Goal: Task Accomplishment & Management: Complete application form

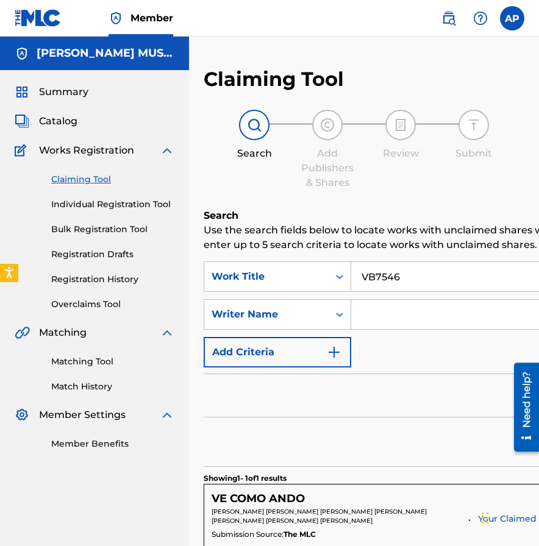
click at [58, 119] on span "Catalog" at bounding box center [58, 121] width 38 height 15
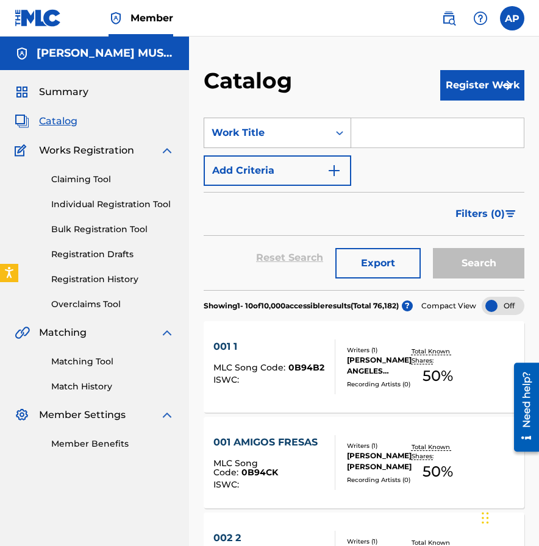
click at [312, 143] on div "Work Title" at bounding box center [266, 132] width 124 height 23
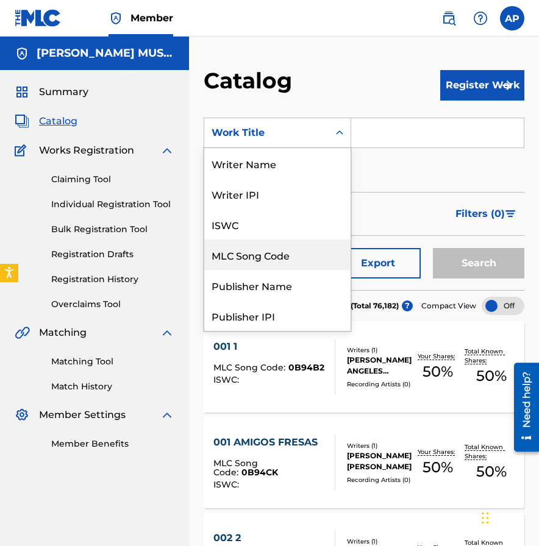
click at [257, 260] on div "MLC Song Code" at bounding box center [277, 255] width 146 height 30
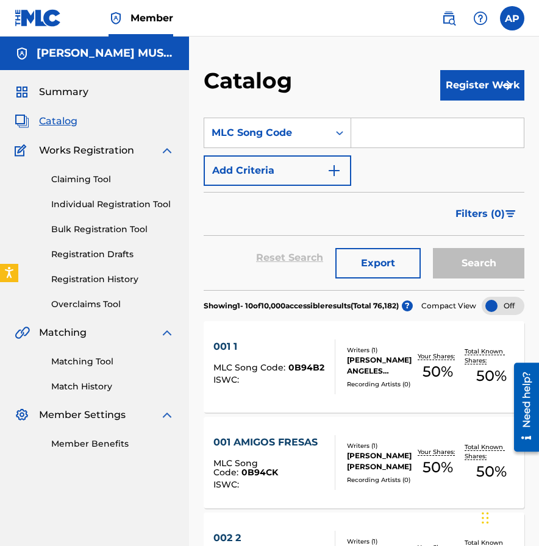
click at [380, 135] on input "Search Form" at bounding box center [437, 132] width 172 height 29
paste input "N96VQZ"
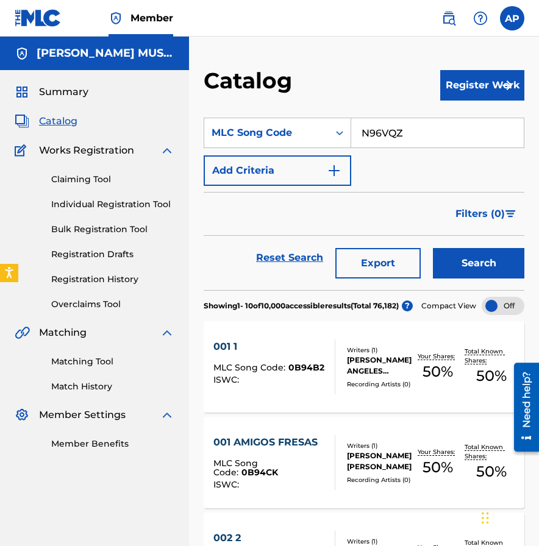
type input "N96VQZ"
click at [433, 248] on button "Search" at bounding box center [478, 263] width 91 height 30
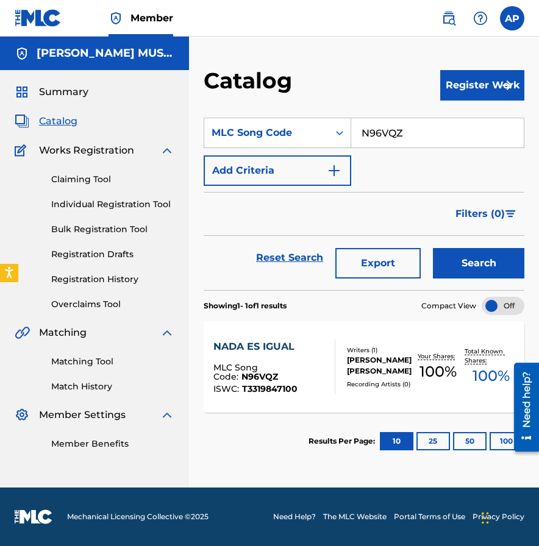
click at [263, 347] on div "NADA ES IGUAL" at bounding box center [269, 346] width 112 height 15
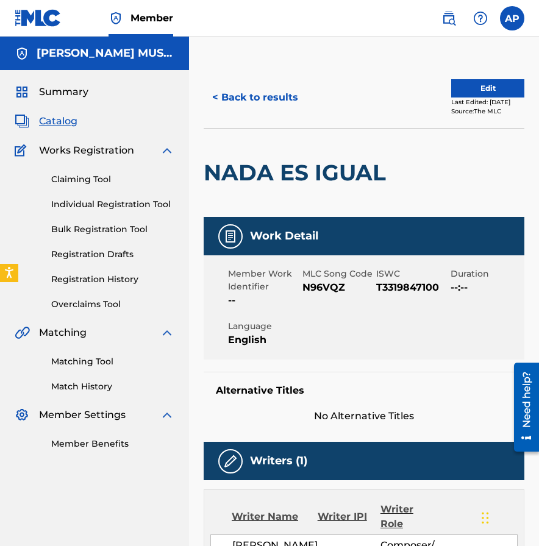
click at [486, 87] on button "Edit" at bounding box center [487, 88] width 73 height 18
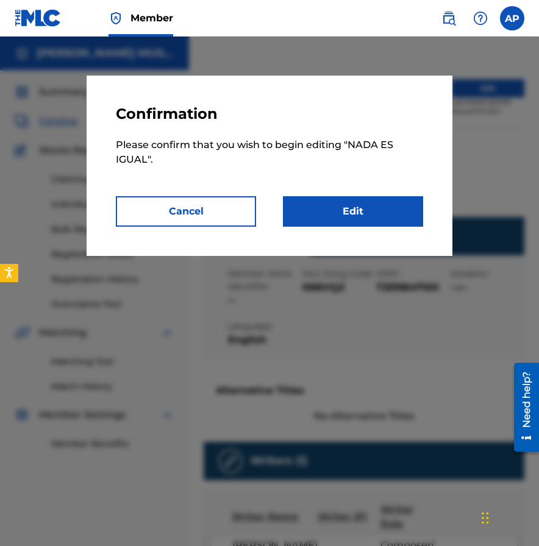
click at [353, 211] on link "Edit" at bounding box center [353, 211] width 140 height 30
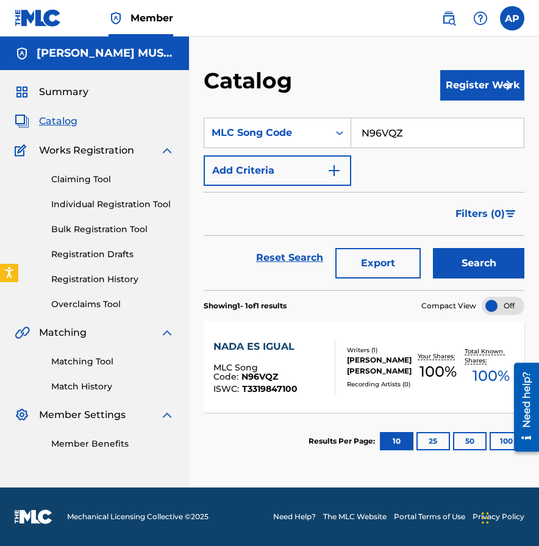
click at [403, 133] on input "N96VQZ" at bounding box center [437, 132] width 172 height 29
paste input "AY681C"
type input "AY681C"
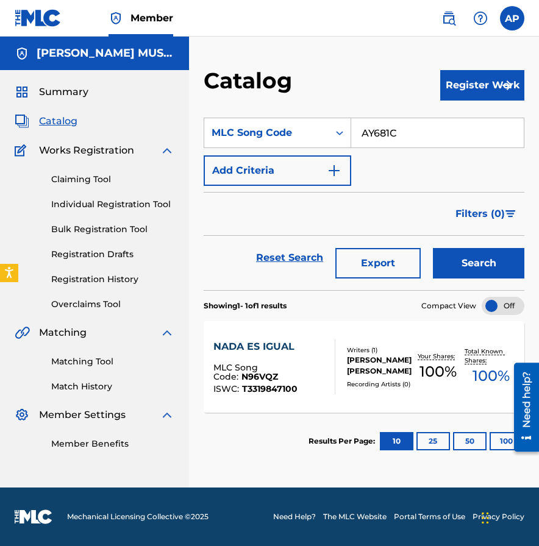
click at [433, 248] on button "Search" at bounding box center [478, 263] width 91 height 30
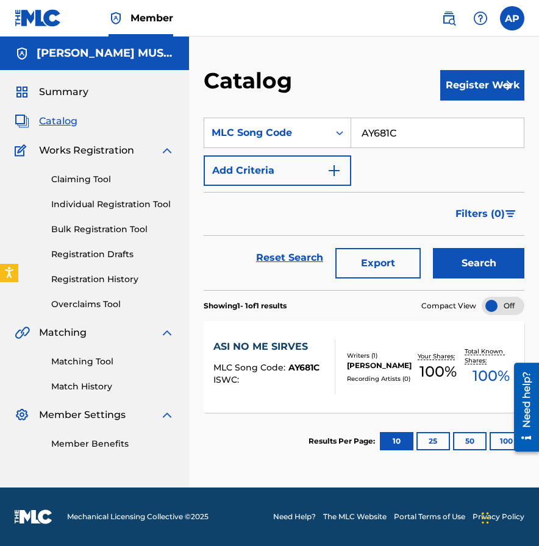
click at [279, 343] on div "ASI NO ME SIRVES" at bounding box center [266, 346] width 106 height 15
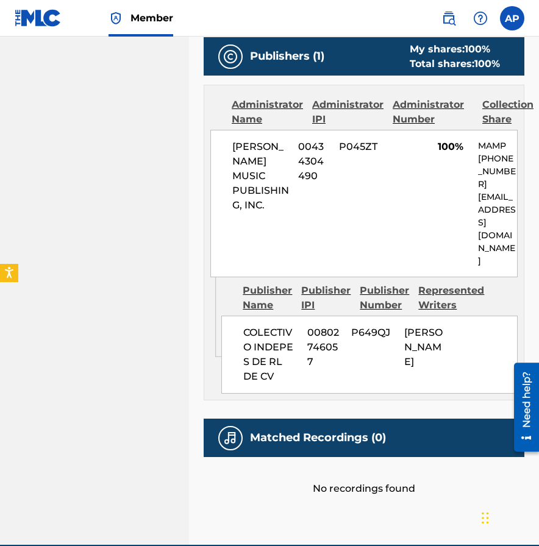
scroll to position [594, 0]
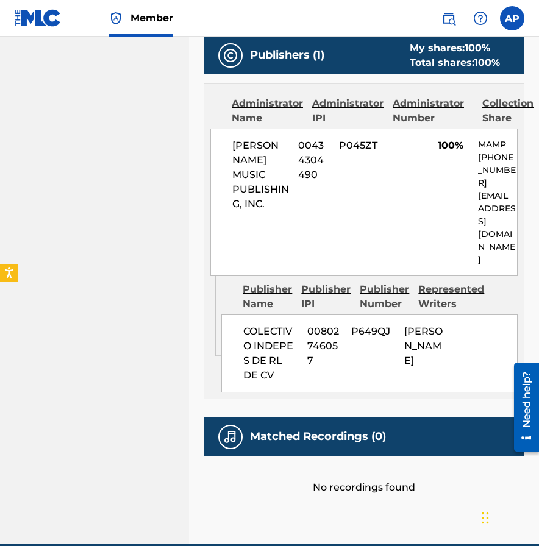
click at [326, 353] on span "00802746057" at bounding box center [324, 346] width 35 height 44
copy span "00802746057"
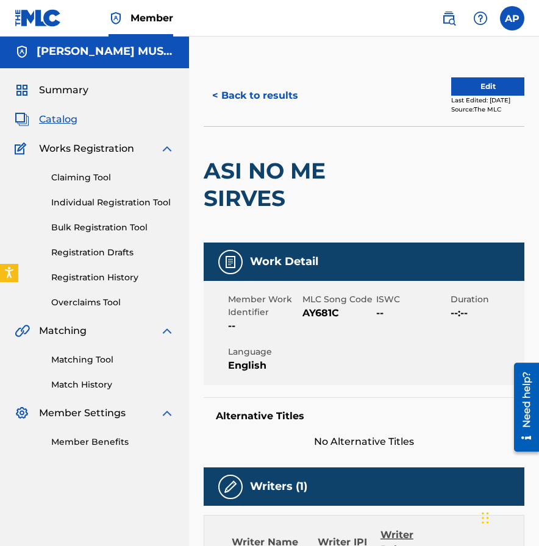
scroll to position [0, 0]
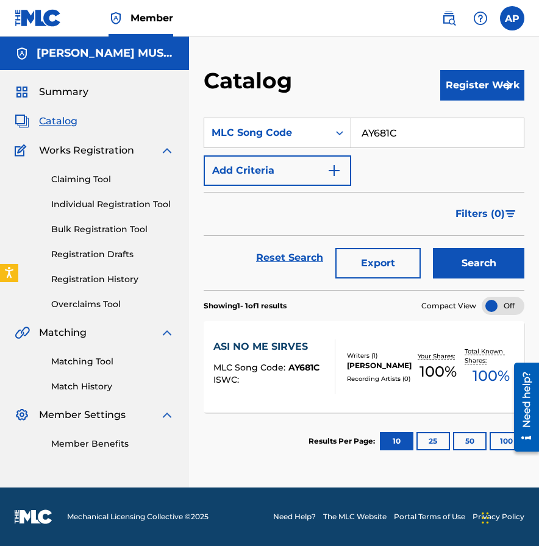
click at [438, 151] on div "SearchWithCriteria045831d1-8d18-4da9-84c6-aa30fb46d50a MLC Song Code AY681C Add…" at bounding box center [364, 152] width 321 height 68
click at [423, 141] on input "AY681C" at bounding box center [437, 132] width 172 height 29
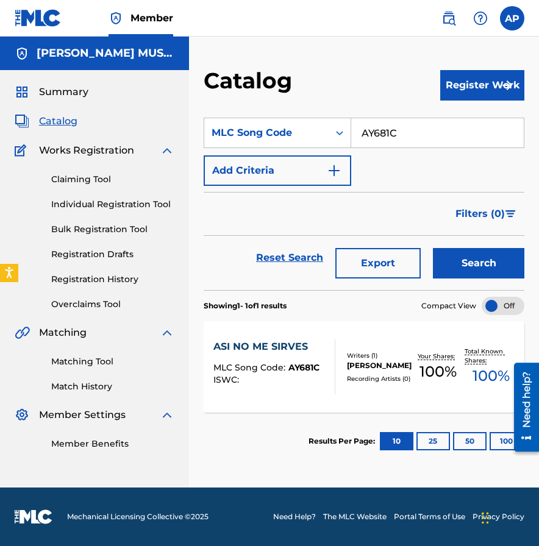
paste input "N96VQZ"
type input "N96VQZ"
click at [433, 248] on button "Search" at bounding box center [478, 263] width 91 height 30
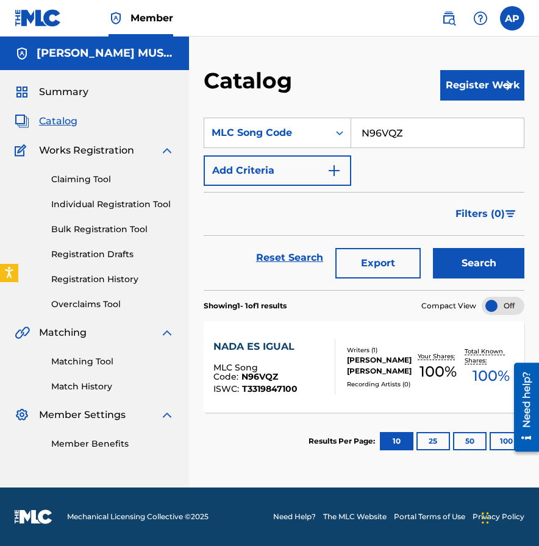
click at [262, 349] on div "NADA ES IGUAL" at bounding box center [269, 346] width 112 height 15
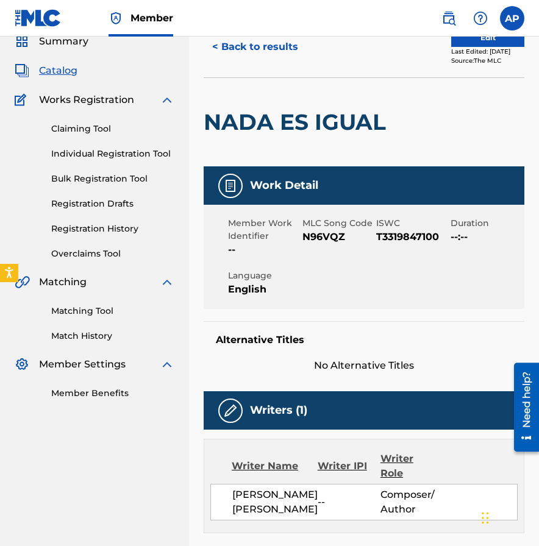
scroll to position [15, 0]
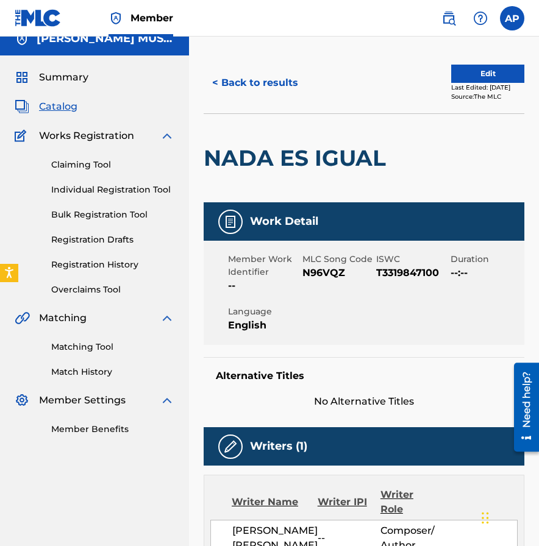
click at [472, 69] on button "Edit" at bounding box center [487, 74] width 73 height 18
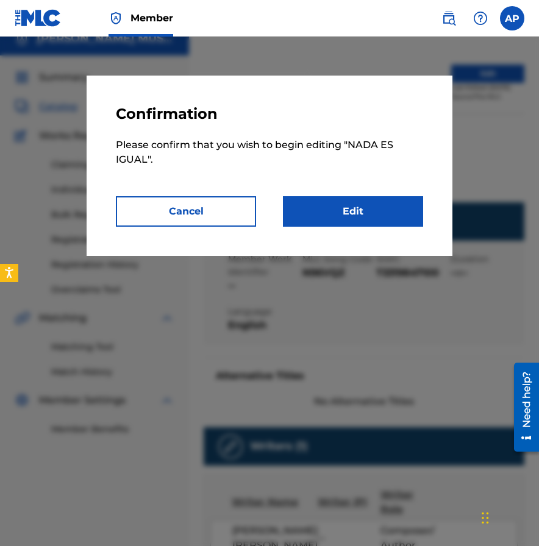
click at [360, 220] on link "Edit" at bounding box center [353, 211] width 140 height 30
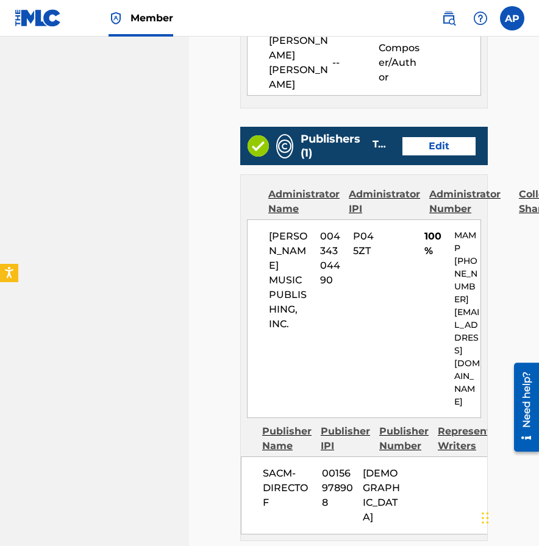
scroll to position [543, 0]
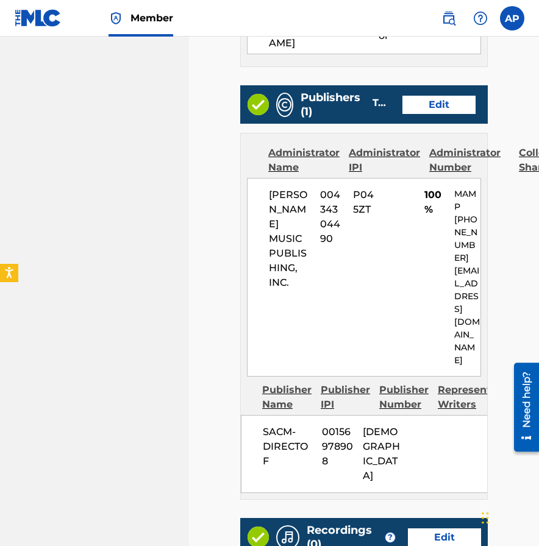
click at [437, 85] on div "Publishers (1) Total shares: 100 % Edit" at bounding box center [363, 104] width 247 height 38
click at [437, 96] on link "Edit" at bounding box center [438, 105] width 73 height 18
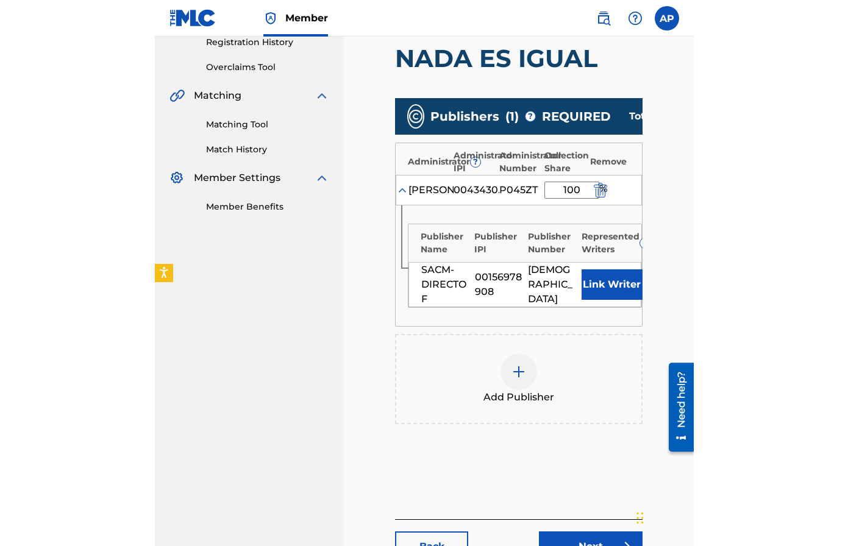
scroll to position [239, 0]
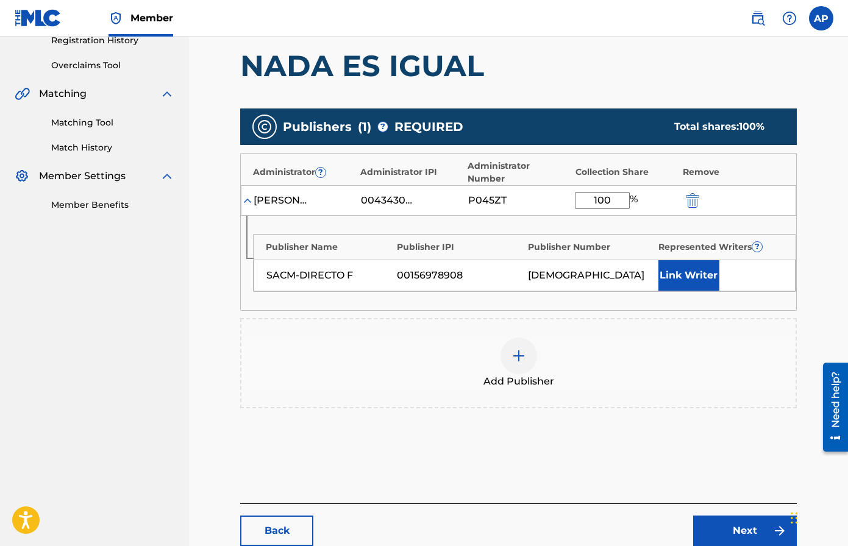
click at [689, 193] on img "submit" at bounding box center [692, 200] width 13 height 15
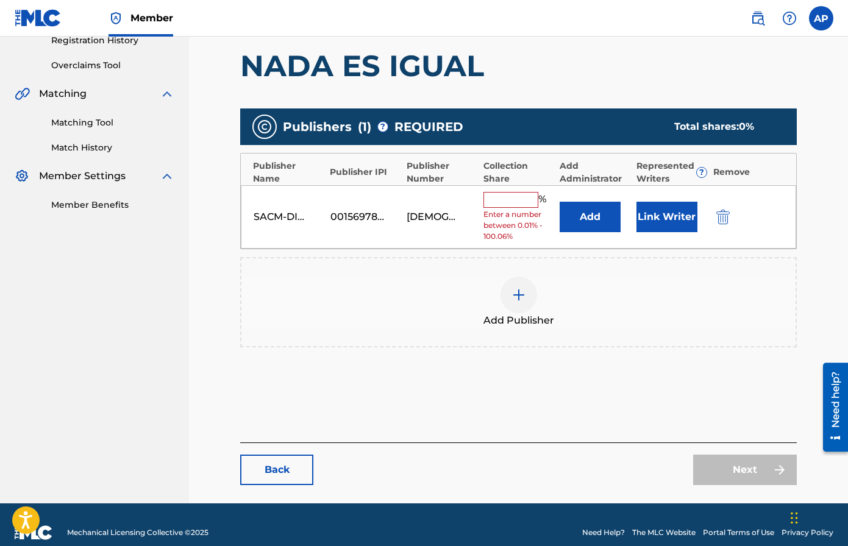
click at [712, 214] on button "submit" at bounding box center [721, 217] width 18 height 14
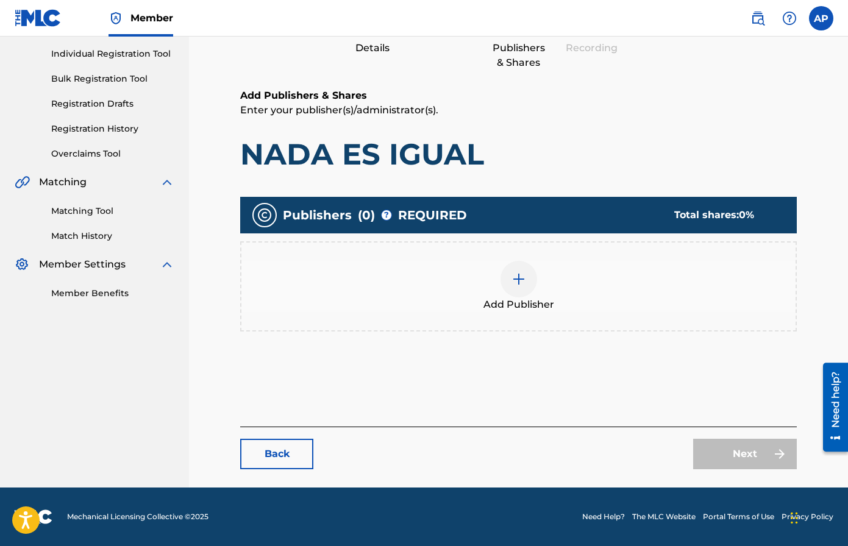
scroll to position [150, 0]
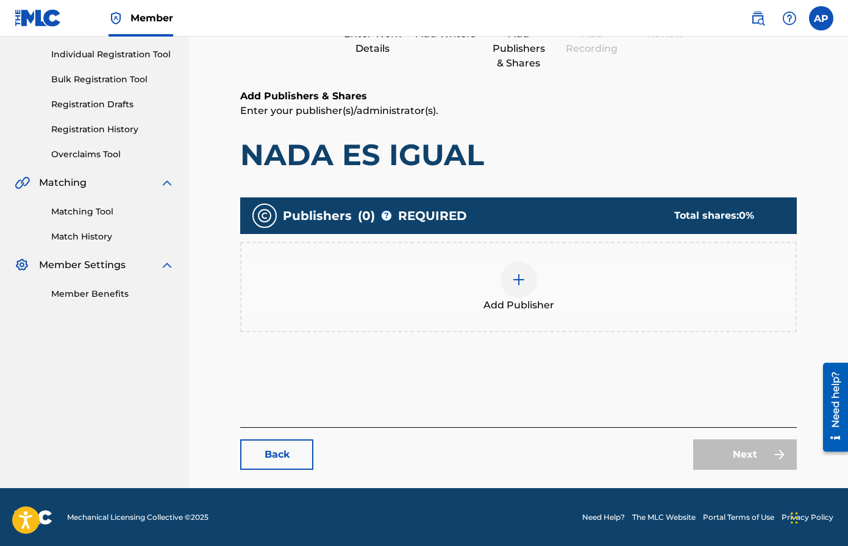
click at [515, 289] on div at bounding box center [518, 279] width 37 height 37
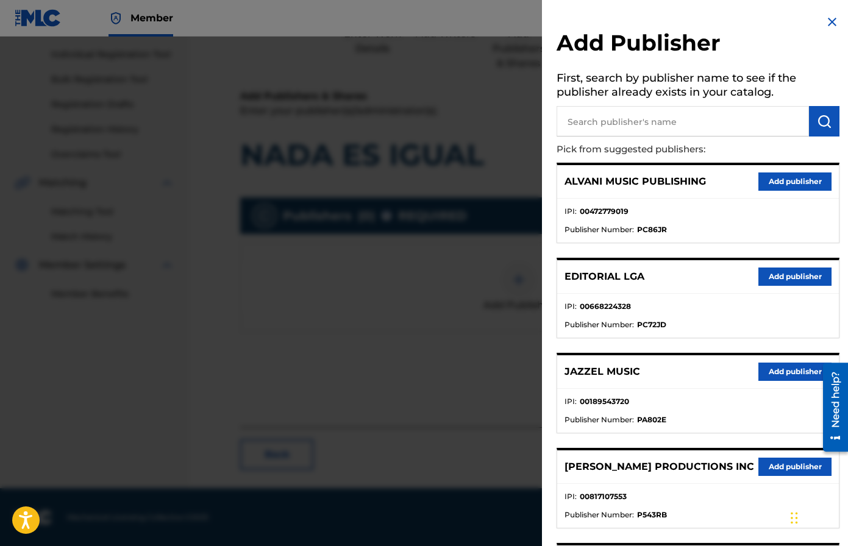
click at [586, 114] on input "text" at bounding box center [682, 121] width 252 height 30
type input "Colectivo"
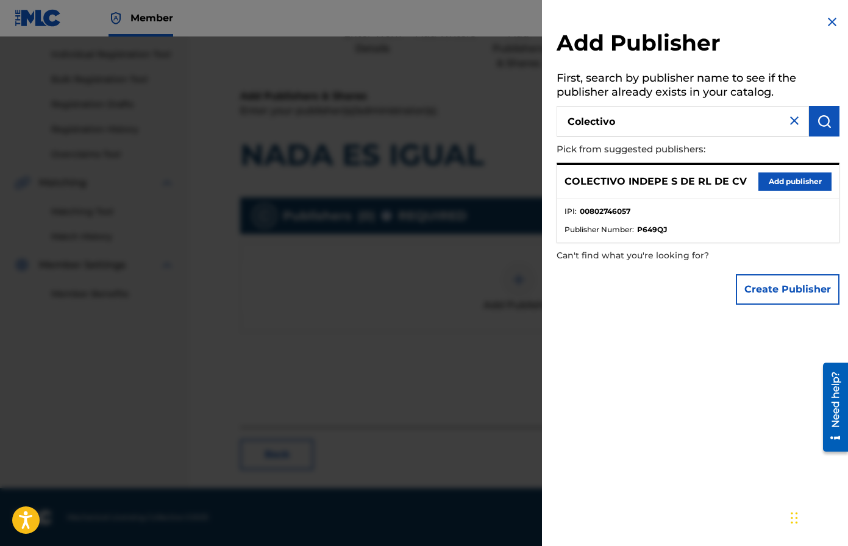
click at [712, 178] on button "Add publisher" at bounding box center [794, 181] width 73 height 18
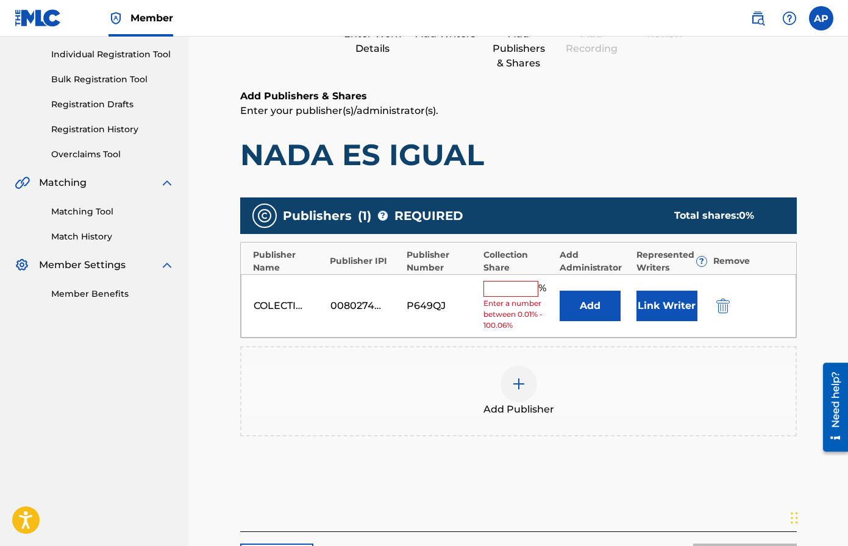
click at [565, 286] on div "COLECTIVO INDEPE S DE RL DE CV 00802746057 P649QJ % Enter a number between 0.01…" at bounding box center [518, 306] width 555 height 64
click at [564, 299] on button "Add" at bounding box center [590, 306] width 61 height 30
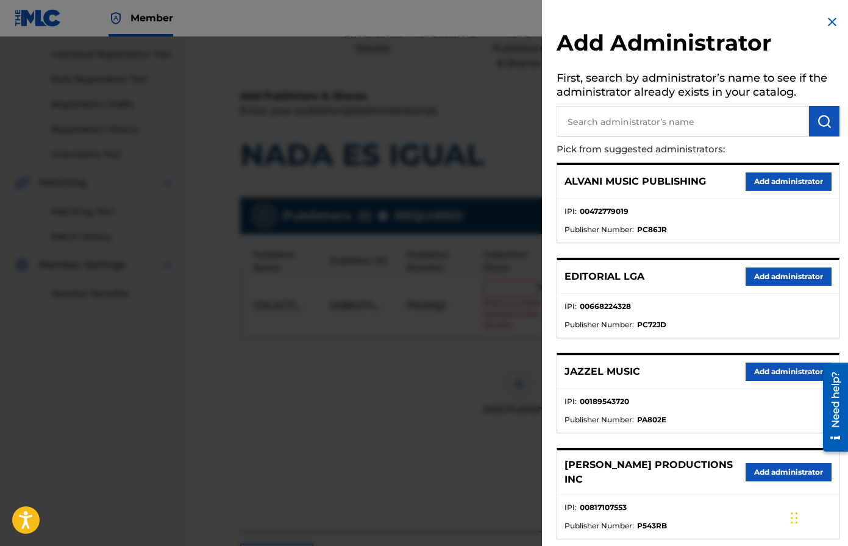
click at [629, 105] on h5 "First, search by administrator’s name to see if the administrator already exist…" at bounding box center [697, 87] width 283 height 38
click at [628, 115] on input "text" at bounding box center [682, 121] width 252 height 30
type input "maximo"
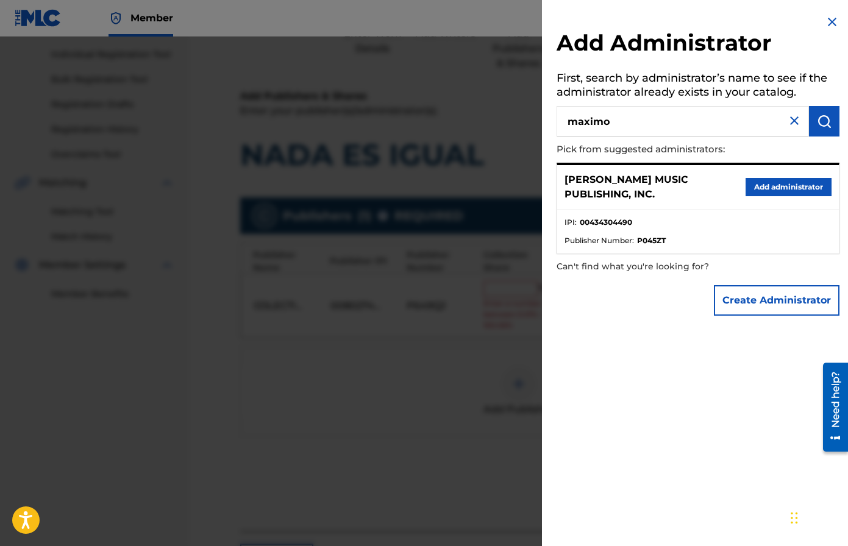
click at [712, 188] on button "Add administrator" at bounding box center [788, 187] width 86 height 18
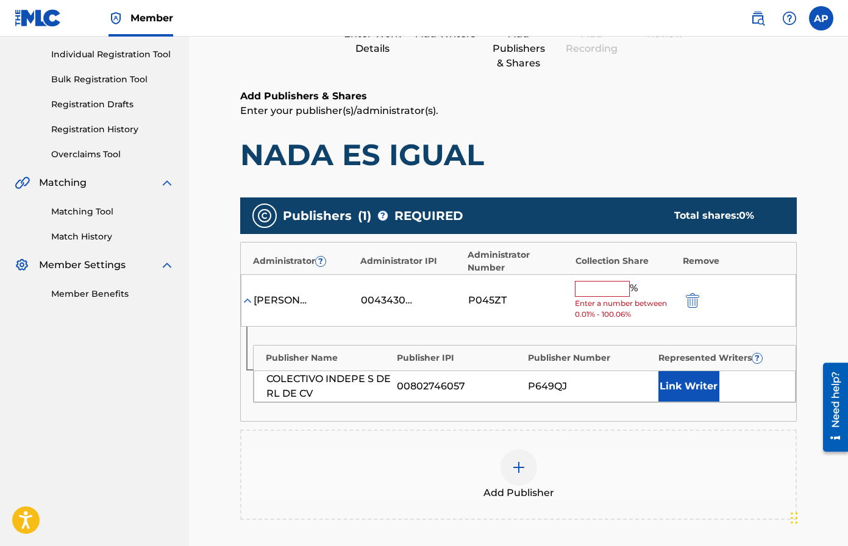
click at [599, 281] on input "text" at bounding box center [602, 289] width 55 height 16
paste input "50"
type input "50"
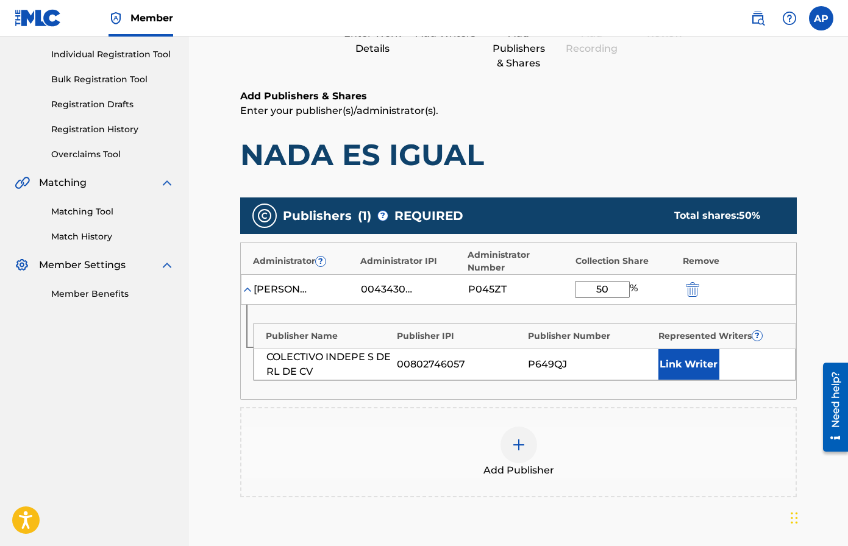
click at [671, 151] on h1 "NADA ES IGUAL" at bounding box center [518, 155] width 556 height 37
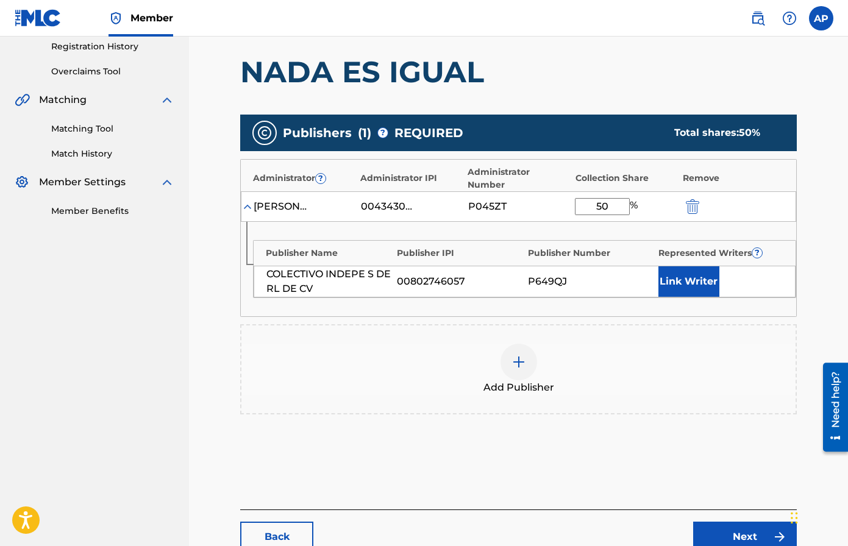
scroll to position [303, 0]
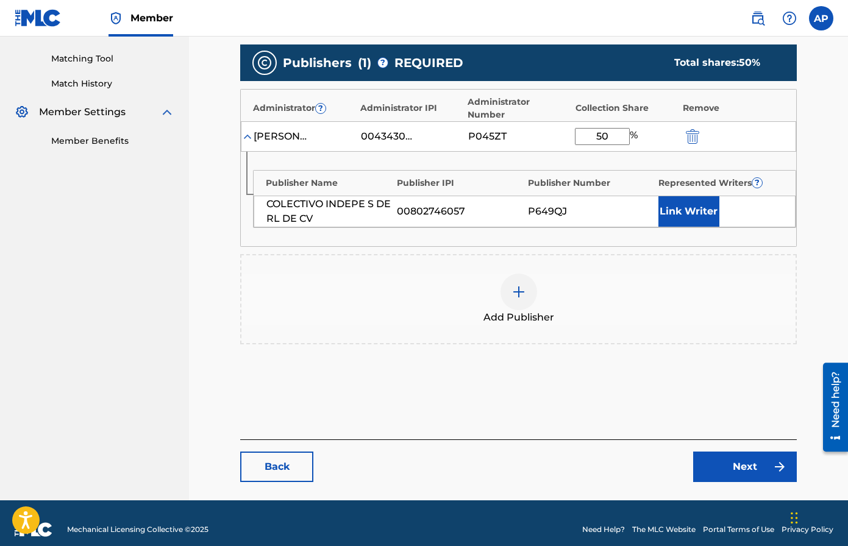
click at [712, 452] on link "Next" at bounding box center [745, 467] width 104 height 30
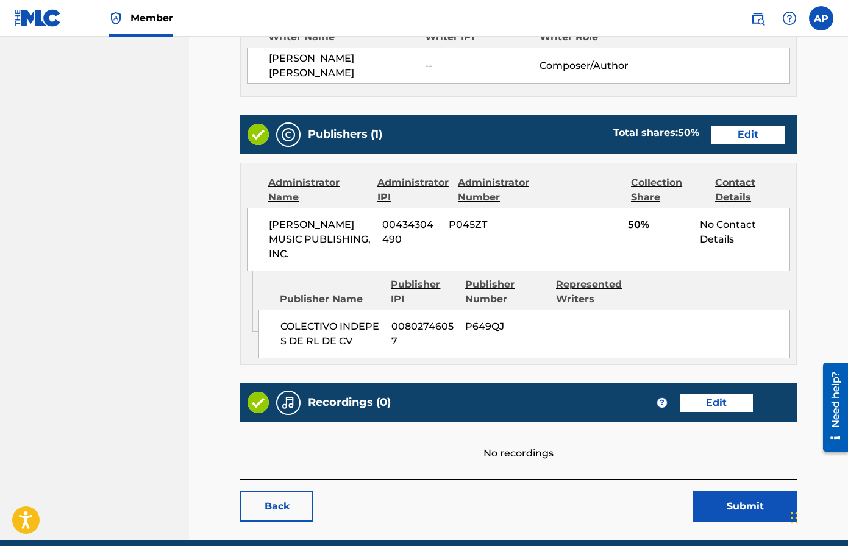
scroll to position [434, 0]
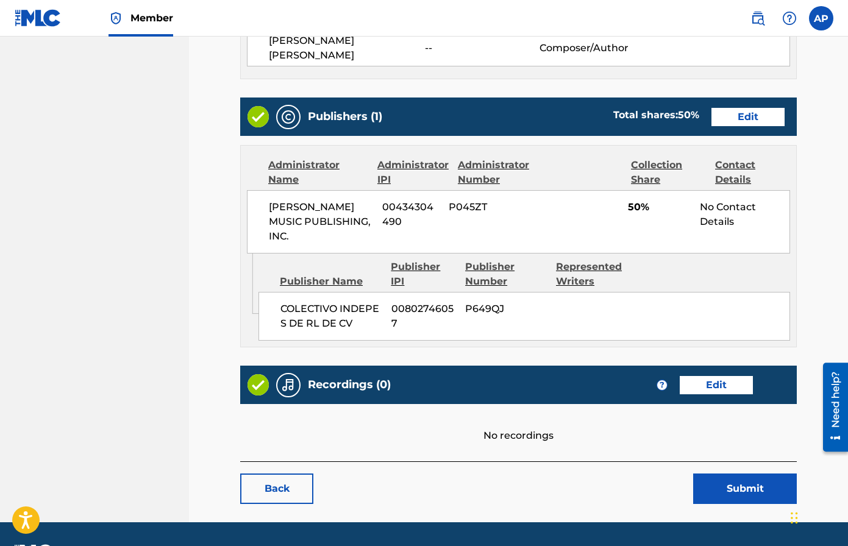
click at [712, 474] on button "Submit" at bounding box center [745, 489] width 104 height 30
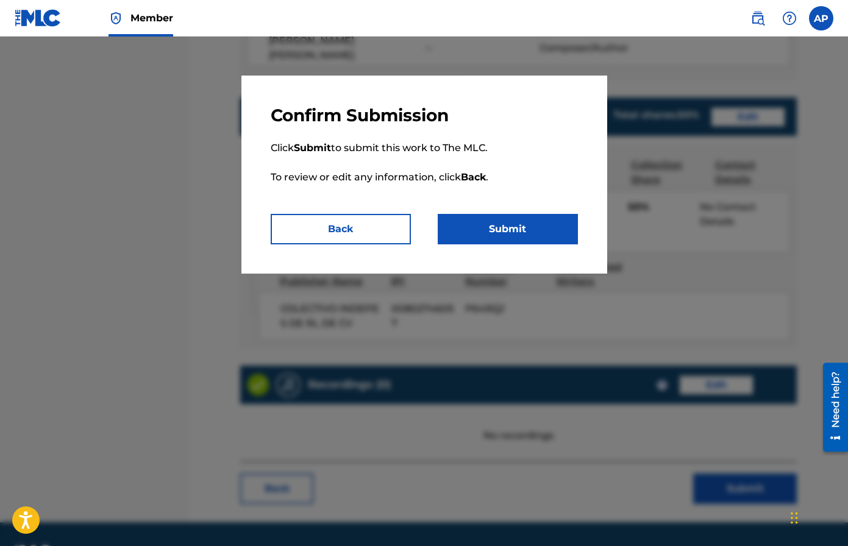
click at [457, 235] on button "Submit" at bounding box center [508, 229] width 140 height 30
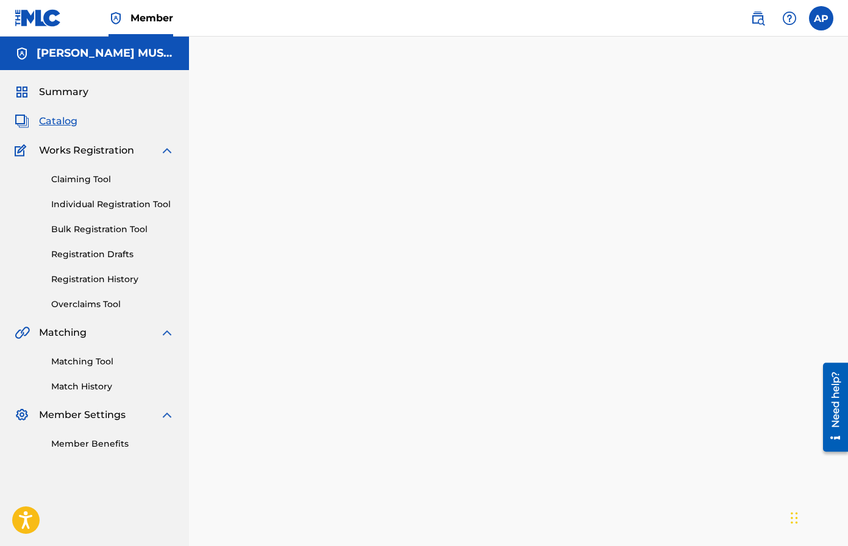
click at [63, 118] on span "Catalog" at bounding box center [58, 121] width 38 height 15
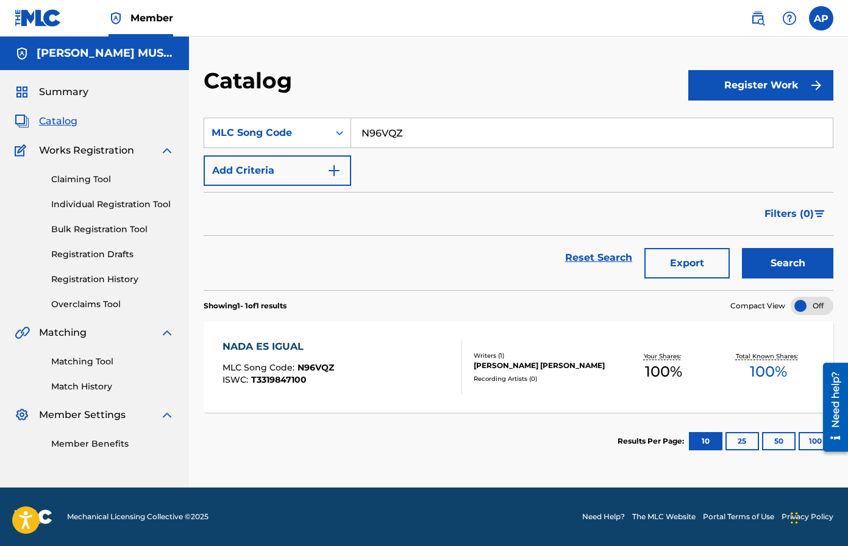
click at [410, 138] on input "N96VQZ" at bounding box center [591, 132] width 481 height 29
click at [240, 349] on div "NADA ES IGUAL" at bounding box center [278, 346] width 112 height 15
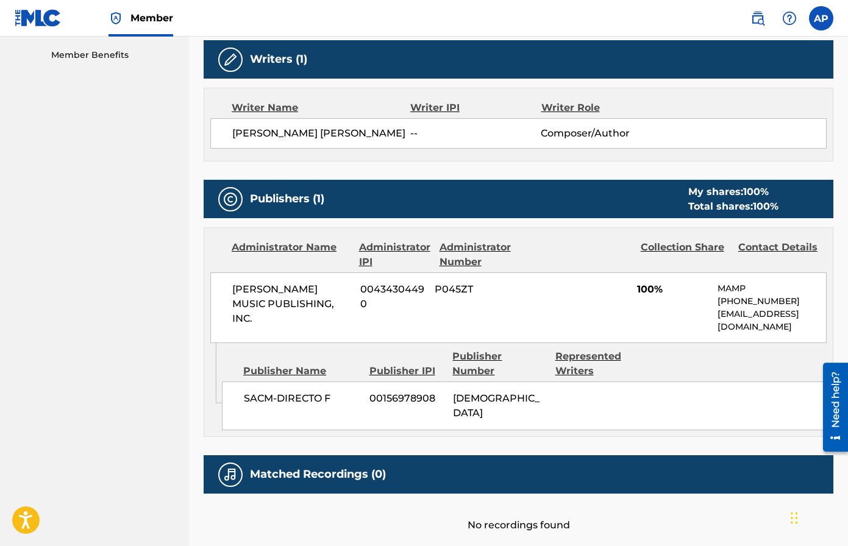
scroll to position [467, 0]
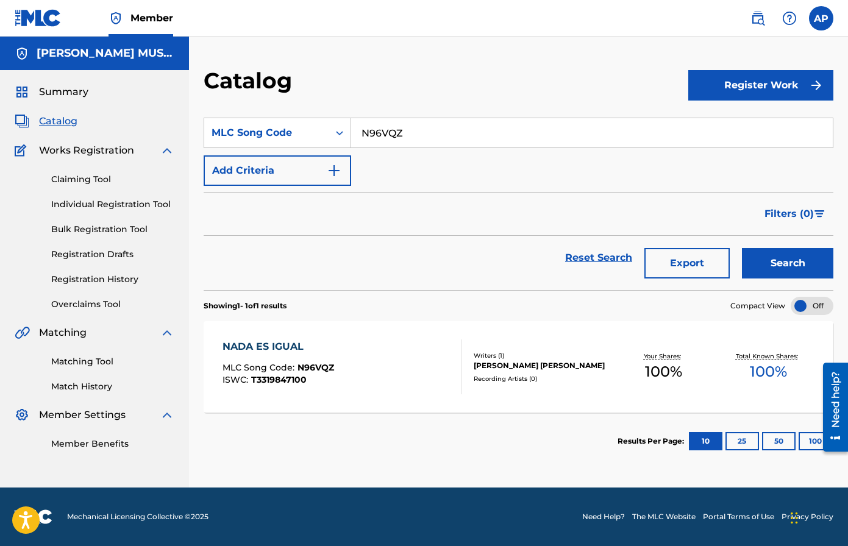
click at [94, 283] on link "Registration History" at bounding box center [112, 279] width 123 height 13
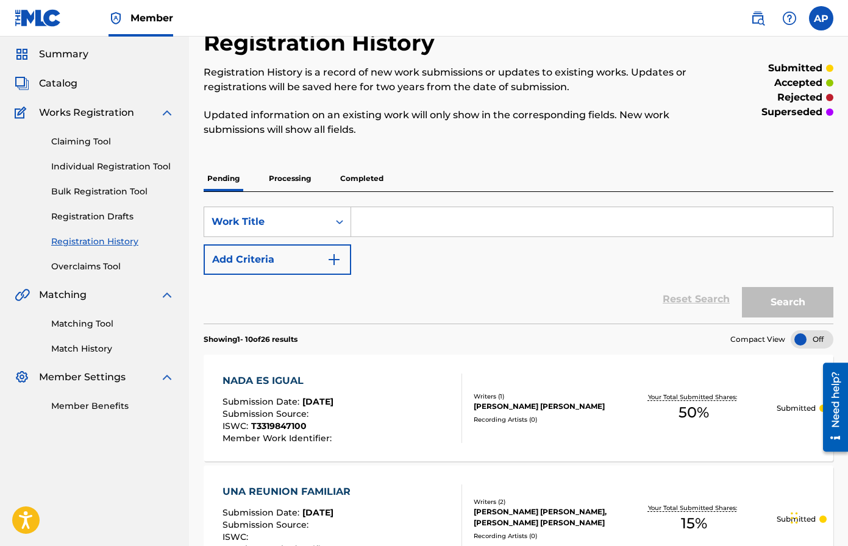
scroll to position [46, 0]
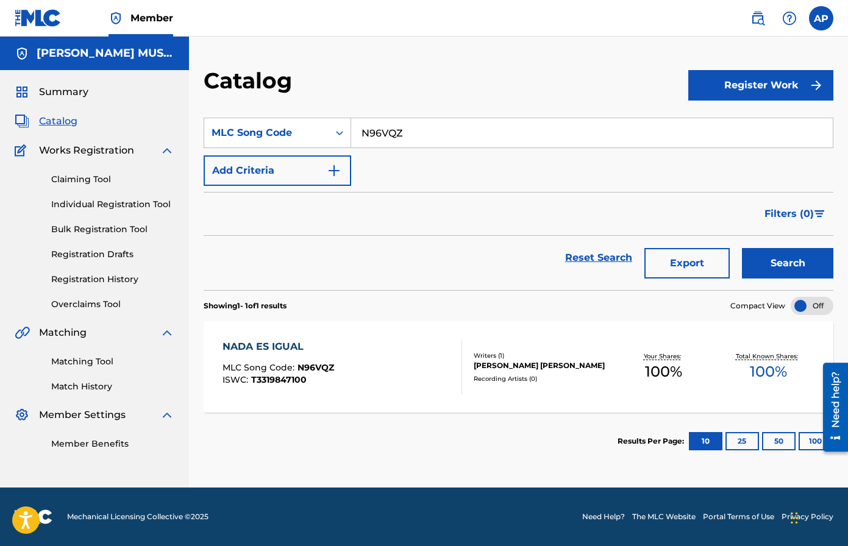
click at [366, 140] on input "N96VQZ" at bounding box center [591, 132] width 481 height 29
paste input "AY4FHI"
type input "AY4FHI"
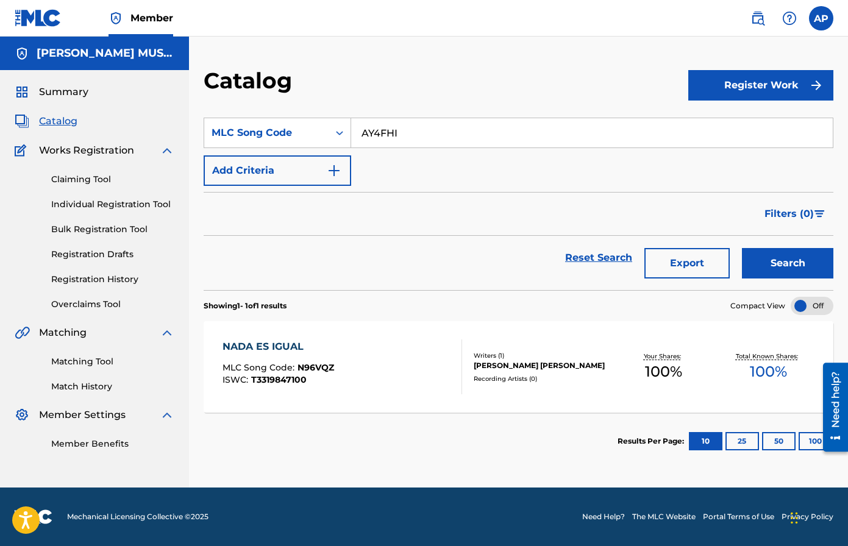
click at [712, 248] on button "Search" at bounding box center [787, 263] width 91 height 30
click at [250, 357] on div "ATRAPADO MLC Song Code : AY4FHI ISWC :" at bounding box center [275, 366] width 107 height 55
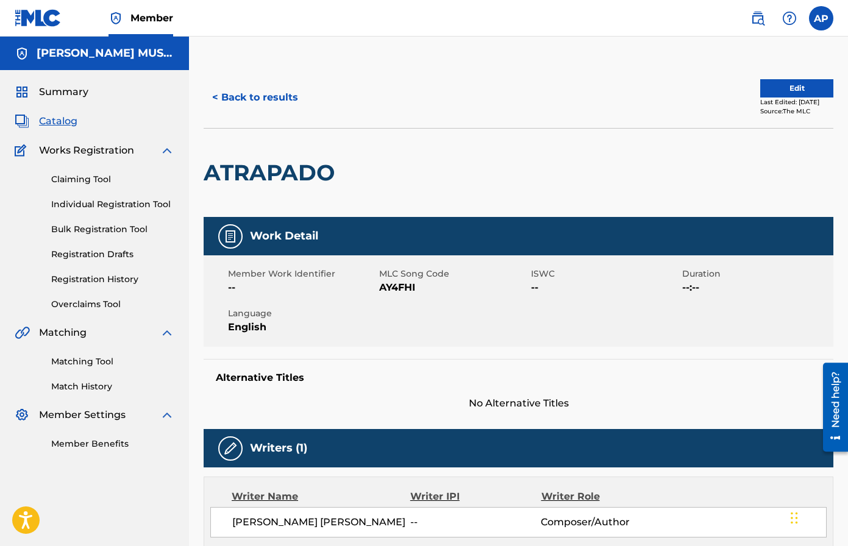
click at [712, 84] on button "Edit" at bounding box center [796, 88] width 73 height 18
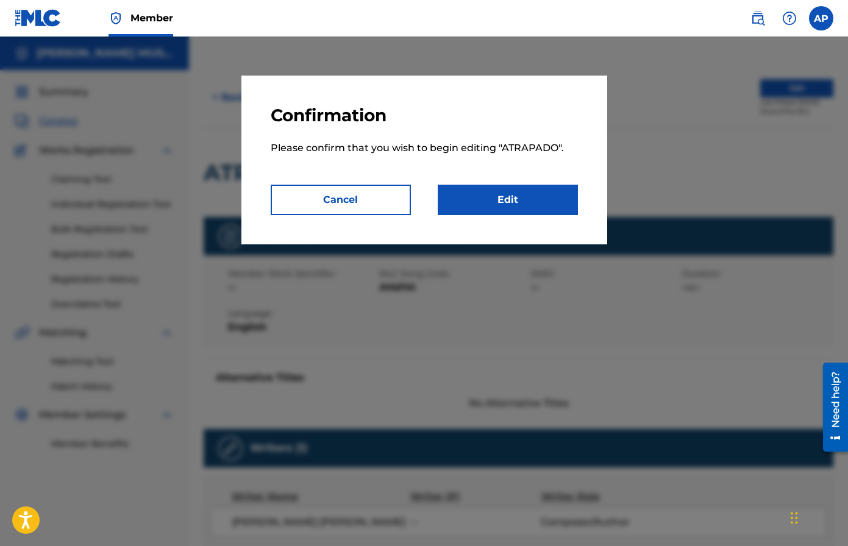
click at [555, 191] on link "Edit" at bounding box center [508, 200] width 140 height 30
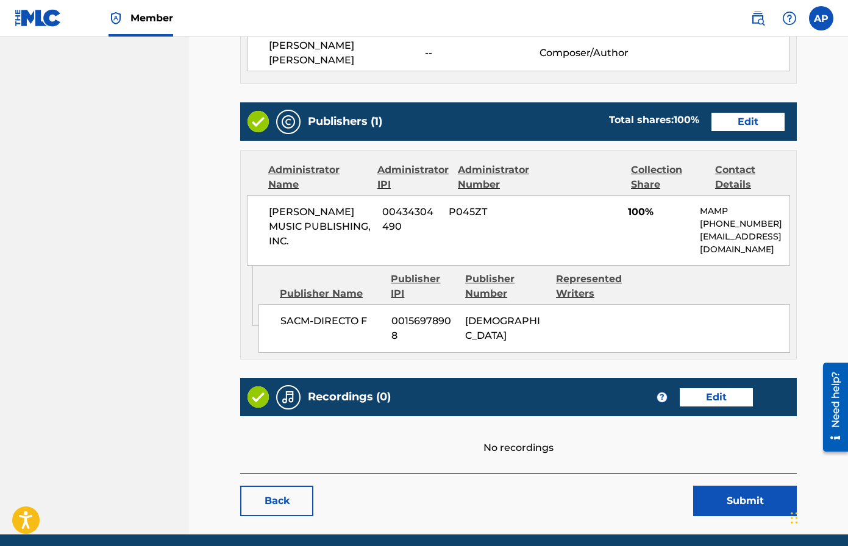
scroll to position [454, 0]
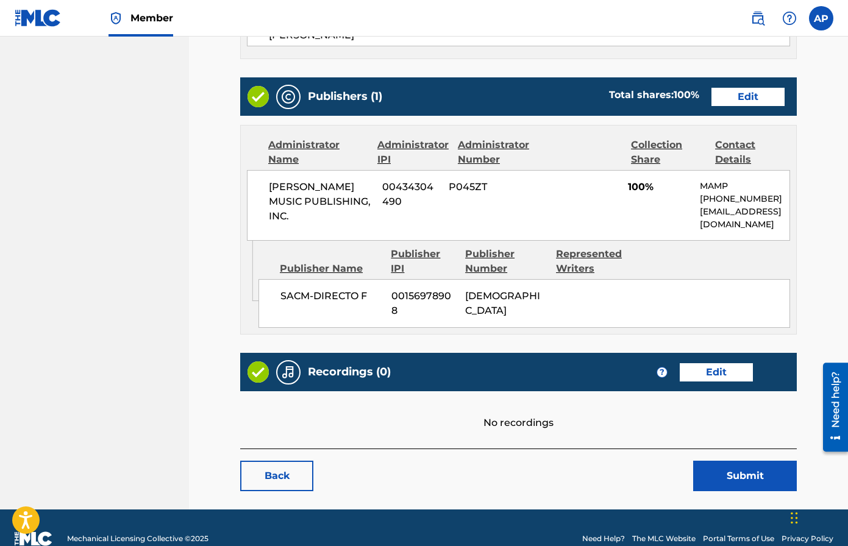
click at [712, 94] on link "Edit" at bounding box center [747, 97] width 73 height 18
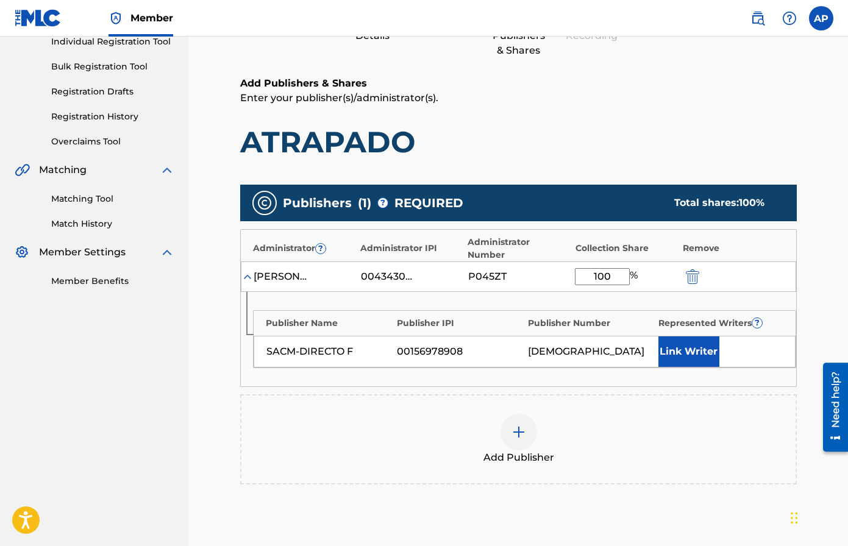
scroll to position [201, 0]
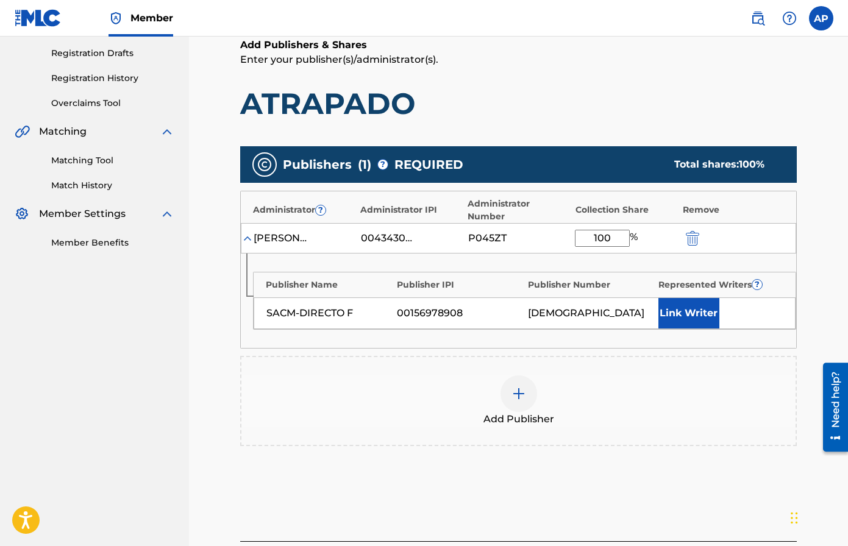
click at [694, 223] on div "[PERSON_NAME] MUSIC PUBLISHING, INC. 00434304490 P045ZT 100 %" at bounding box center [518, 238] width 555 height 30
click at [694, 231] on img "submit" at bounding box center [692, 238] width 13 height 15
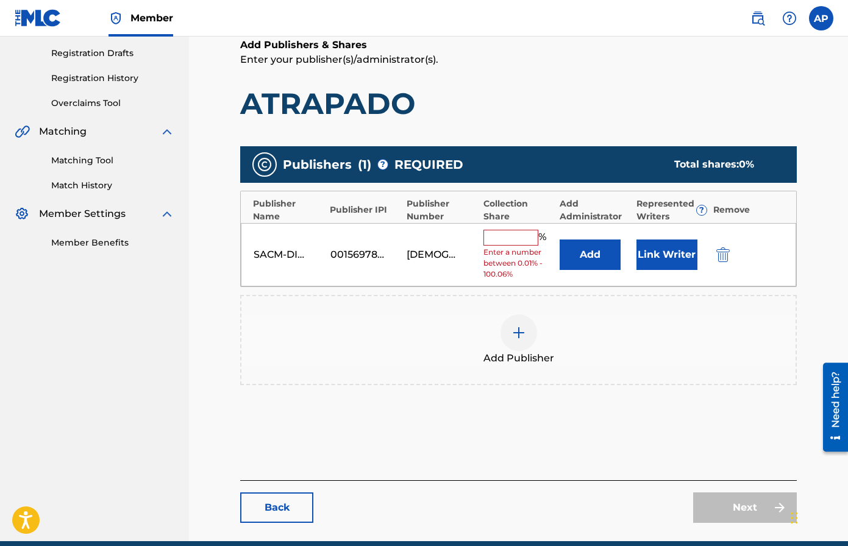
click at [712, 251] on img "submit" at bounding box center [722, 254] width 13 height 15
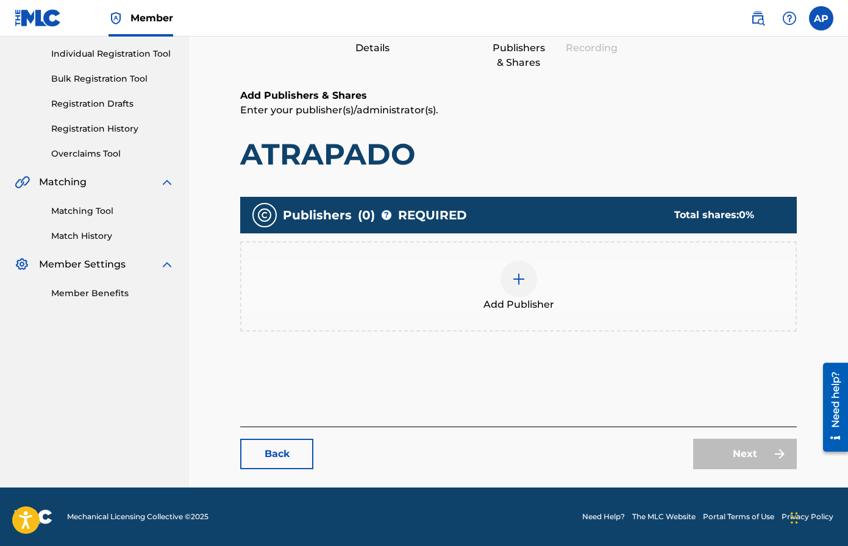
scroll to position [150, 0]
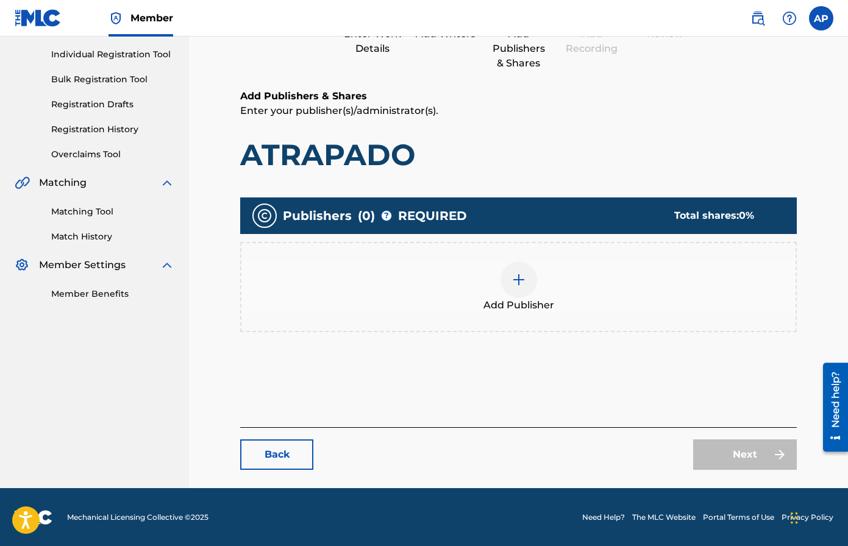
click at [492, 264] on div "Add Publisher" at bounding box center [518, 286] width 554 height 51
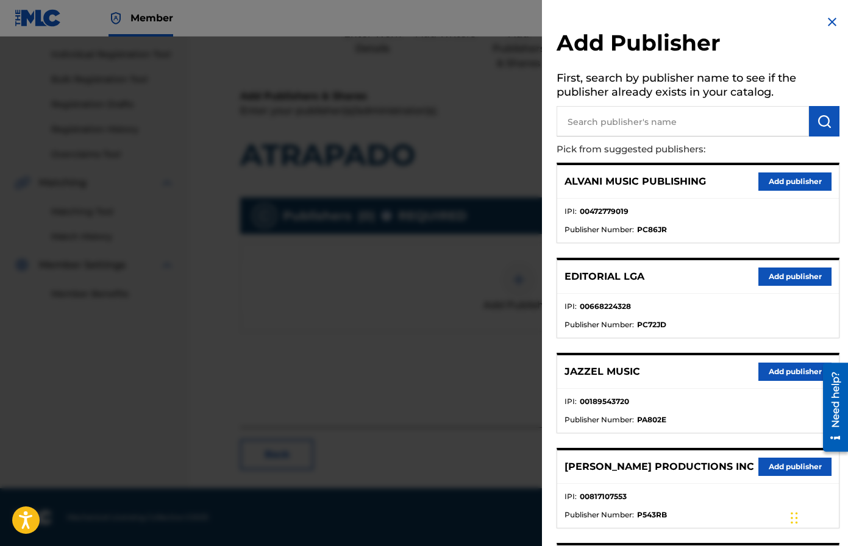
click at [620, 128] on input "text" at bounding box center [682, 121] width 252 height 30
type input "Colectivo"
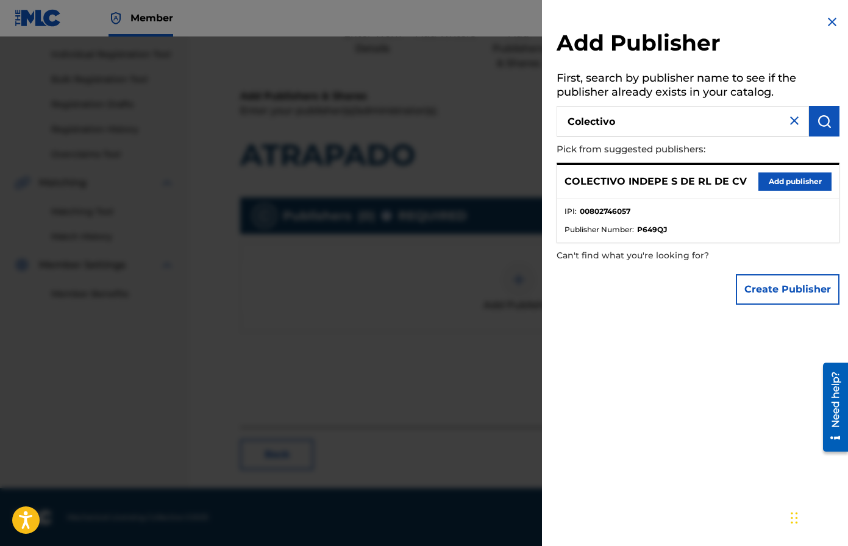
click at [712, 183] on button "Add publisher" at bounding box center [794, 181] width 73 height 18
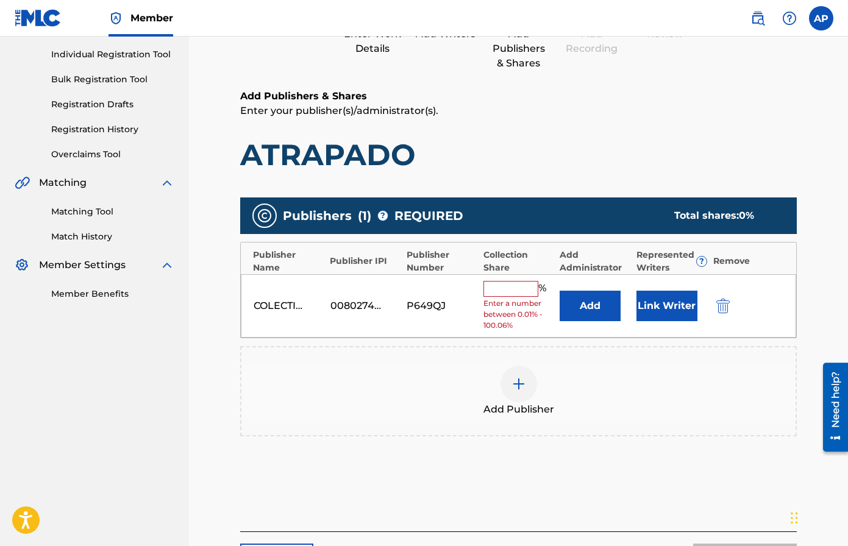
click at [580, 299] on button "Add" at bounding box center [590, 306] width 61 height 30
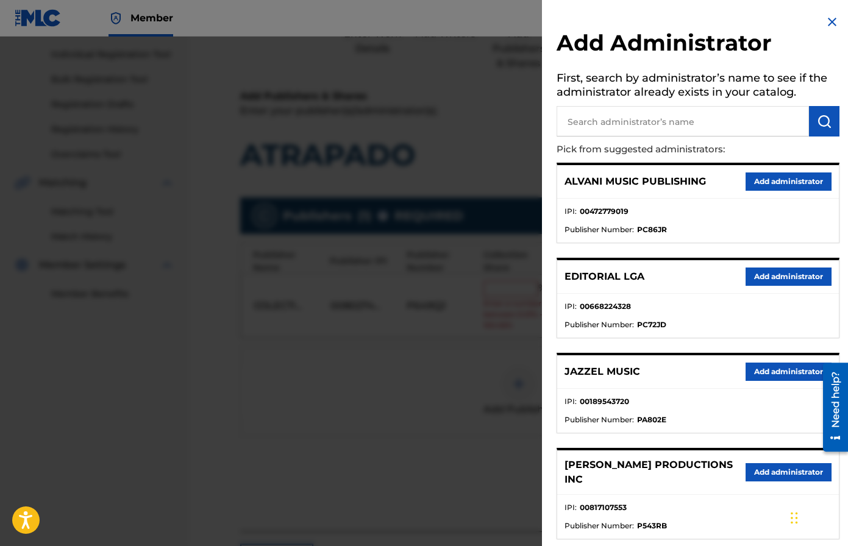
click at [642, 108] on input "text" at bounding box center [682, 121] width 252 height 30
type input "maximo"
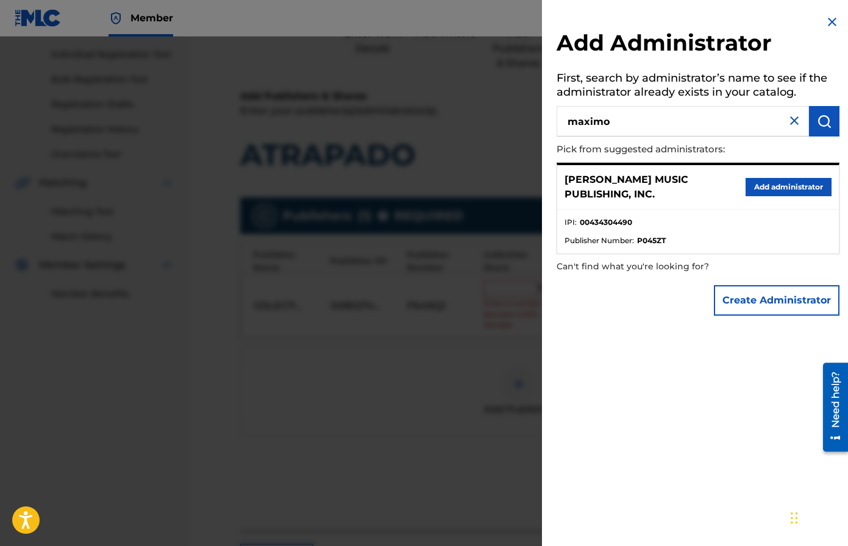
click at [712, 189] on button "Add administrator" at bounding box center [788, 187] width 86 height 18
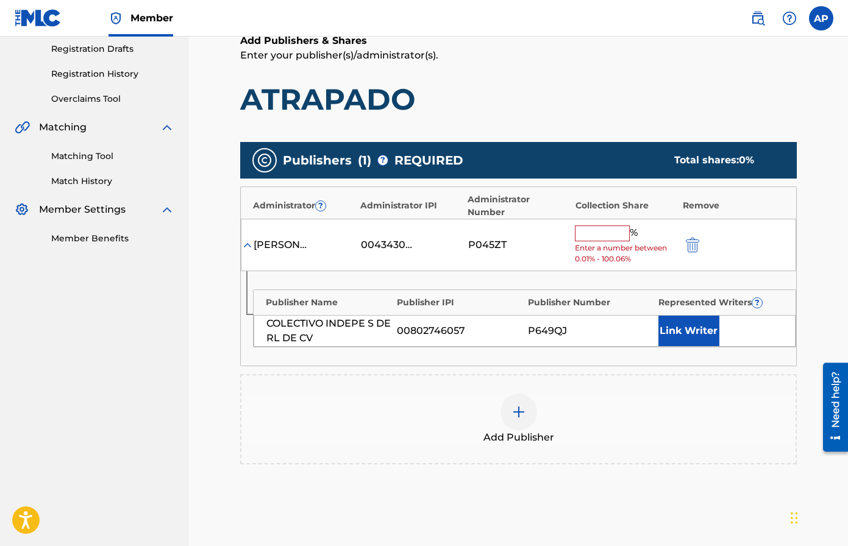
scroll to position [217, 0]
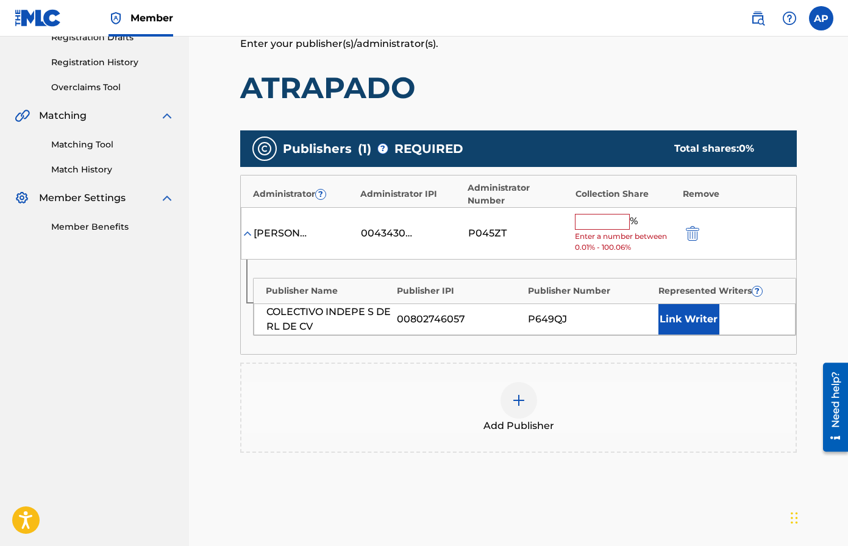
click at [589, 215] on input "text" at bounding box center [602, 222] width 55 height 16
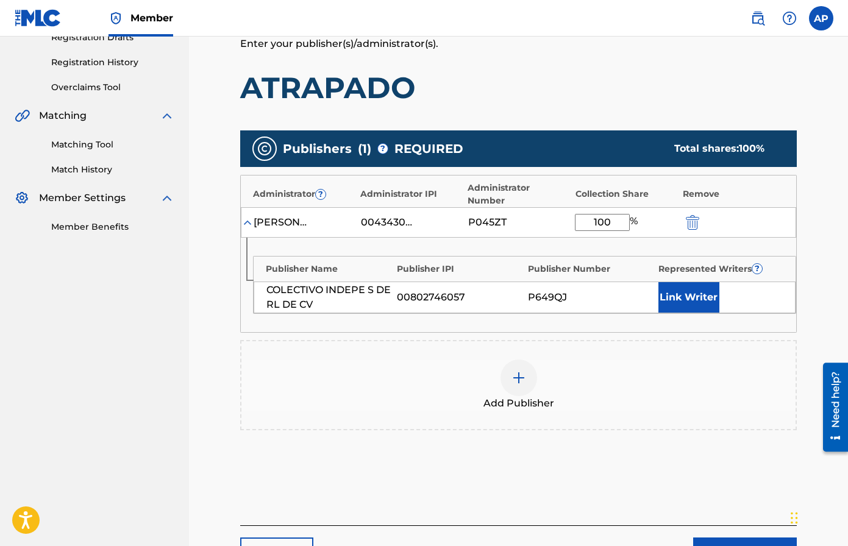
type input "100"
click at [712, 340] on div "Add Publisher" at bounding box center [518, 385] width 556 height 90
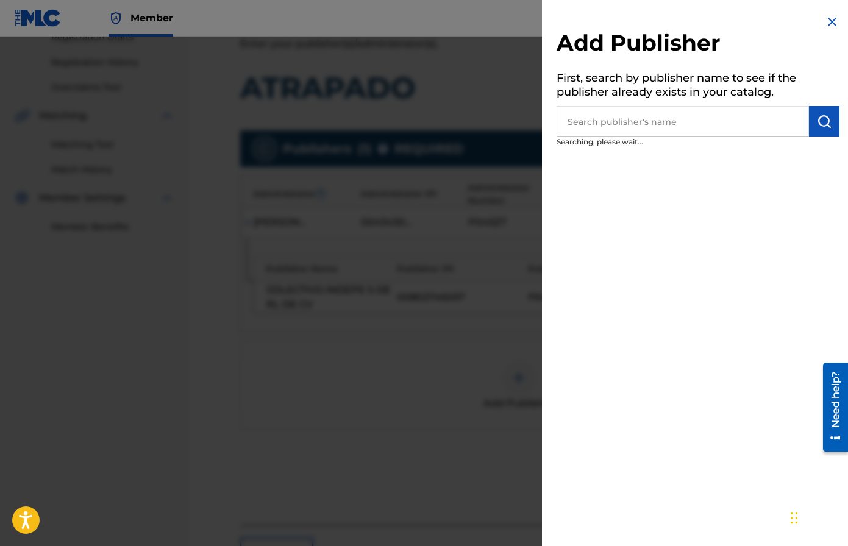
scroll to position [41, 0]
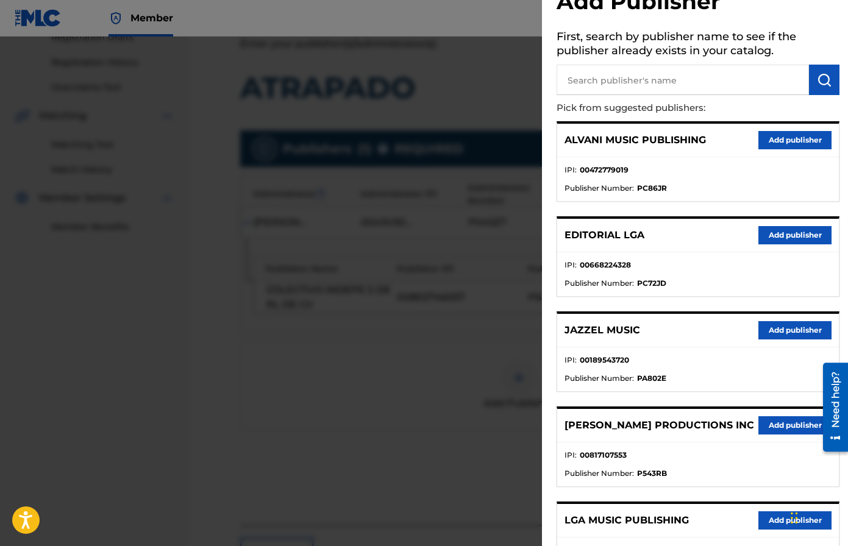
click at [508, 135] on div at bounding box center [424, 310] width 848 height 546
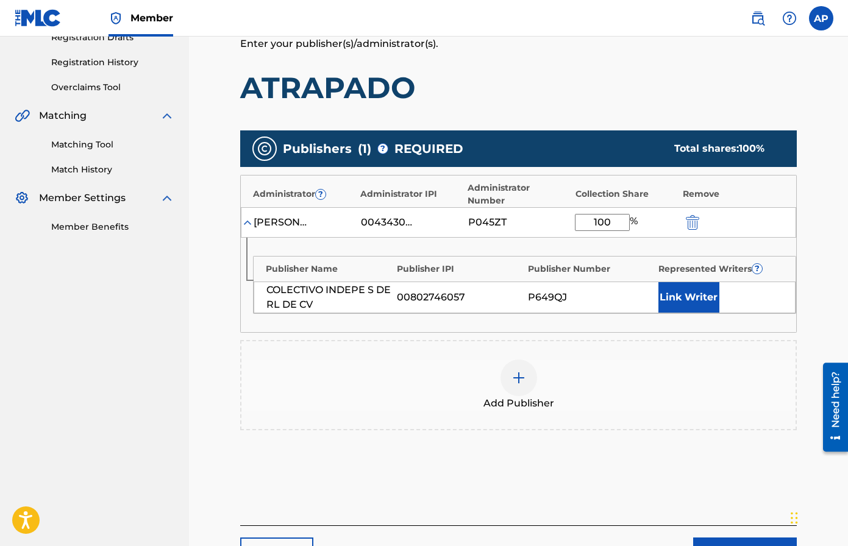
scroll to position [303, 0]
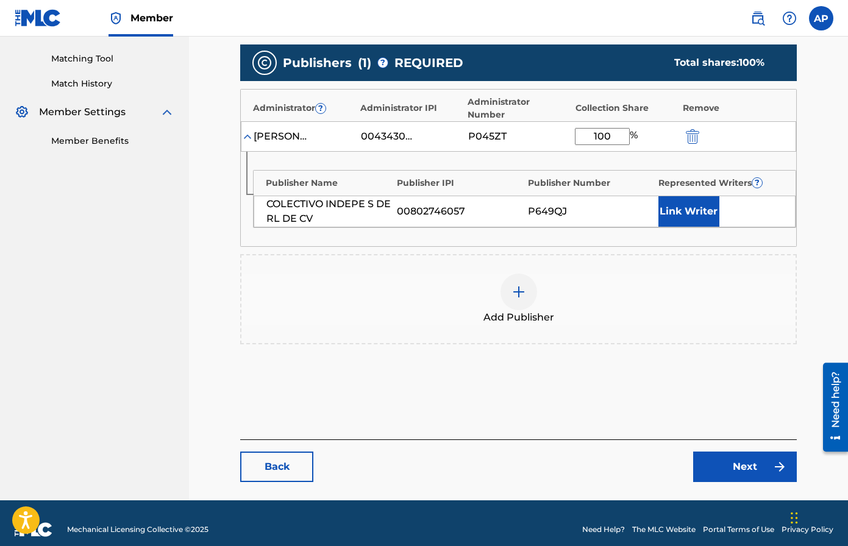
click at [712, 460] on img at bounding box center [779, 467] width 15 height 15
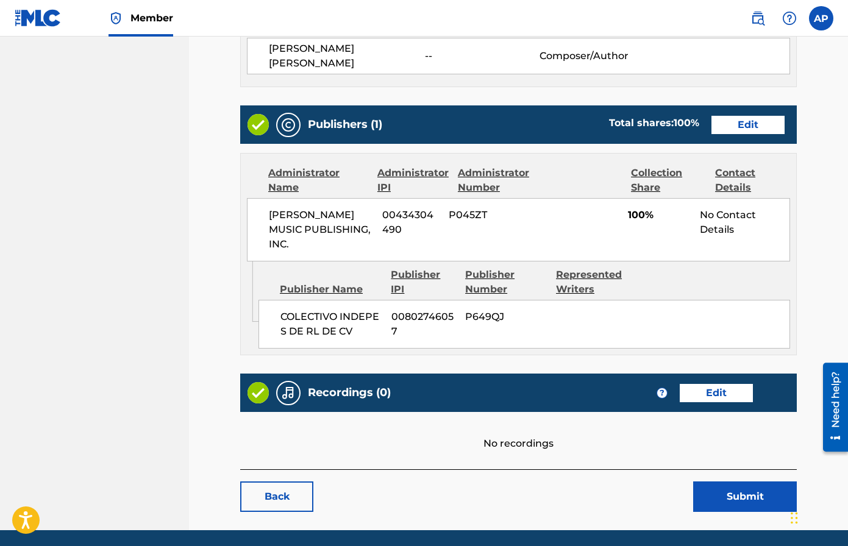
scroll to position [428, 0]
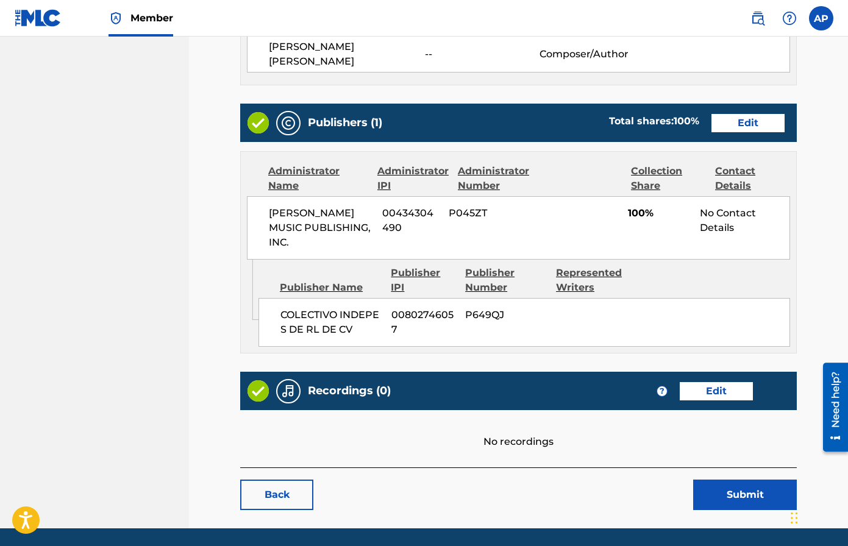
click at [712, 486] on button "Submit" at bounding box center [745, 495] width 104 height 30
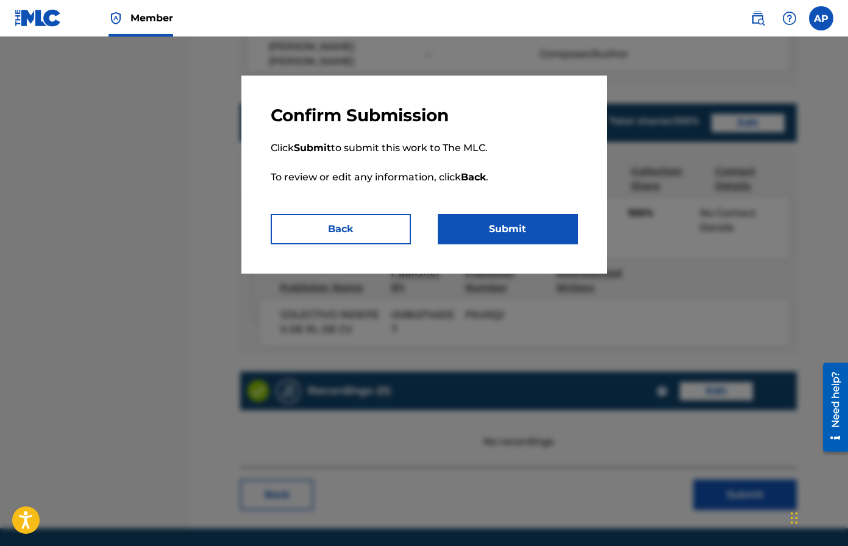
click at [548, 238] on button "Submit" at bounding box center [508, 229] width 140 height 30
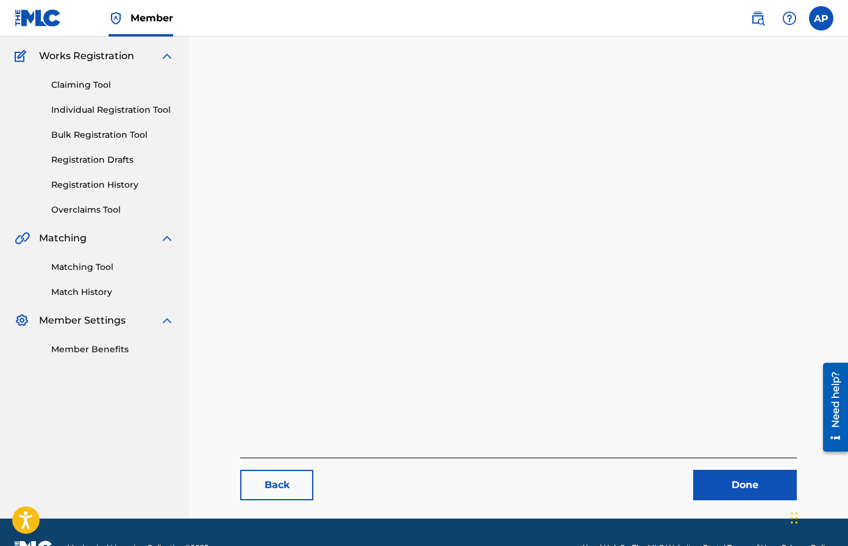
scroll to position [90, 0]
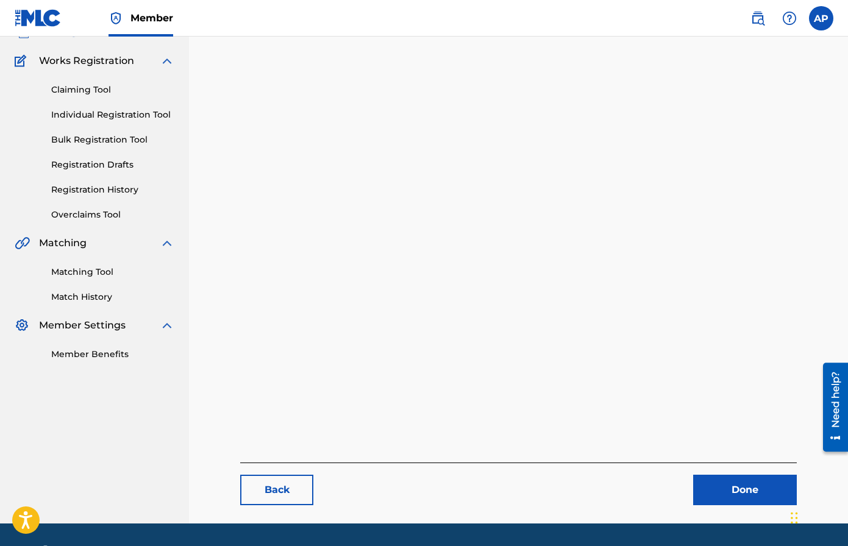
click at [695, 476] on link "Done" at bounding box center [745, 490] width 104 height 30
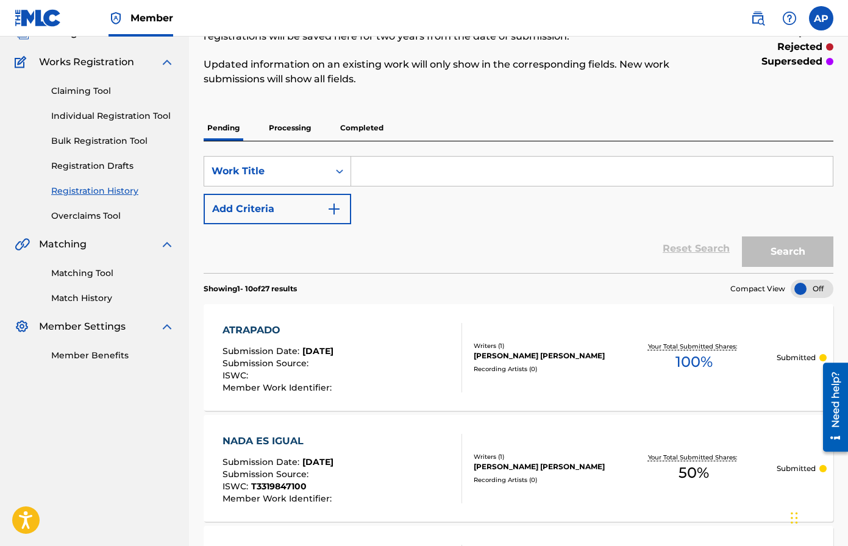
scroll to position [25, 0]
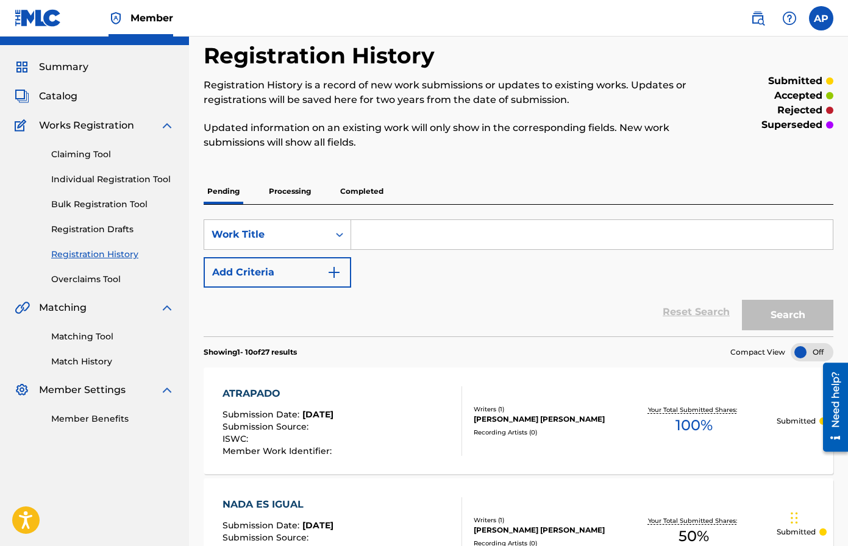
click at [79, 96] on div "Catalog" at bounding box center [95, 96] width 160 height 15
click at [71, 93] on span "Catalog" at bounding box center [58, 96] width 38 height 15
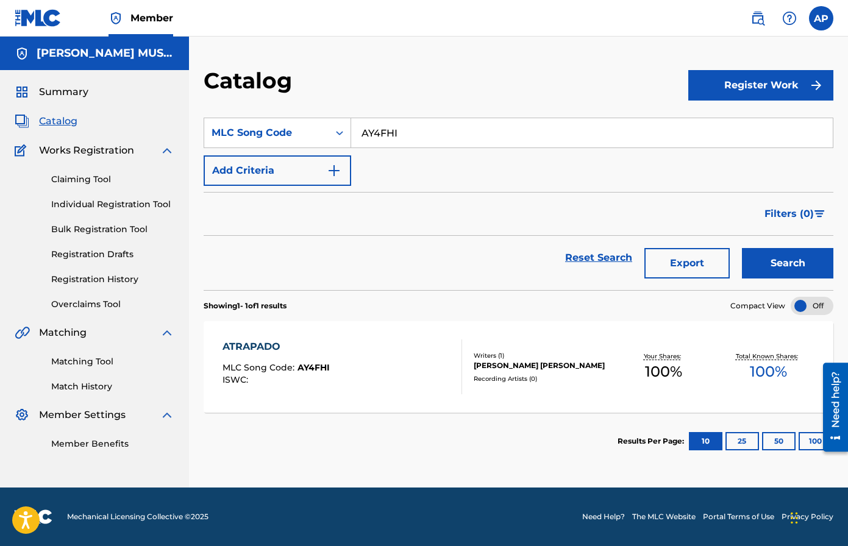
click at [391, 138] on input "AY4FHI" at bounding box center [591, 132] width 481 height 29
paste input "DQ7IVH"
type input "DQ7IVH"
click at [712, 248] on button "Search" at bounding box center [787, 263] width 91 height 30
